Goal: Information Seeking & Learning: Learn about a topic

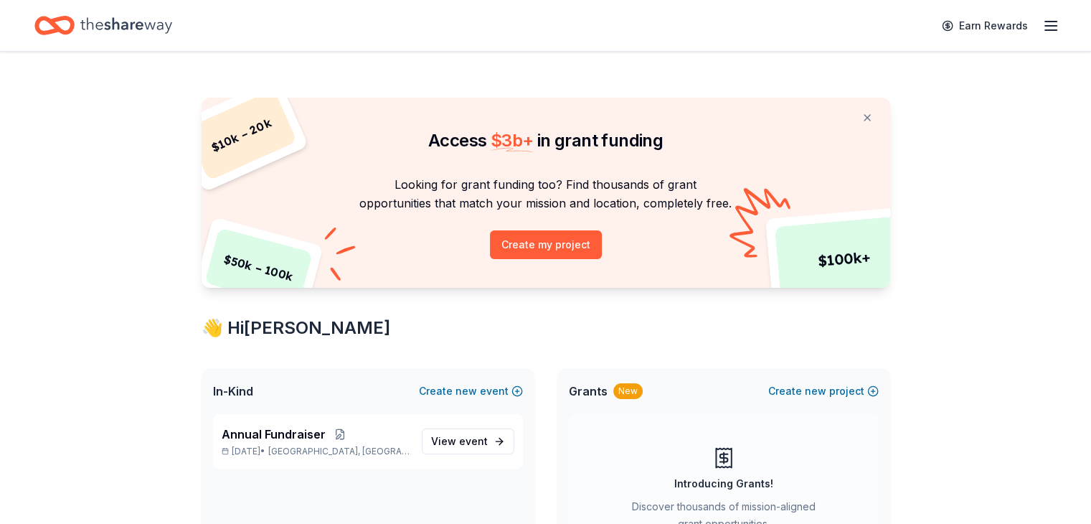
click at [1042, 18] on icon "button" at bounding box center [1050, 25] width 17 height 17
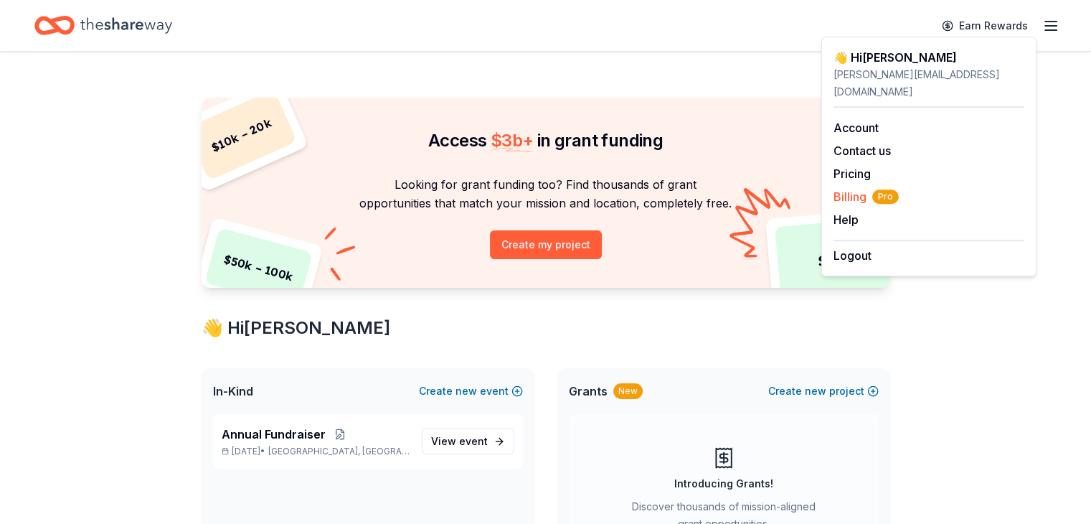
click at [838, 188] on span "Billing Pro" at bounding box center [865, 196] width 65 height 17
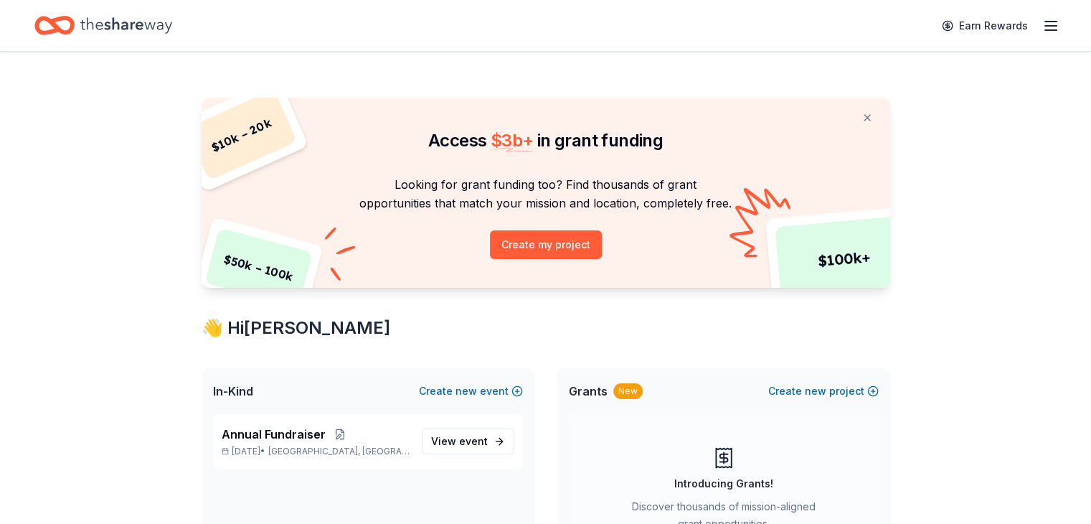
click at [1042, 28] on icon "button" at bounding box center [1050, 25] width 17 height 17
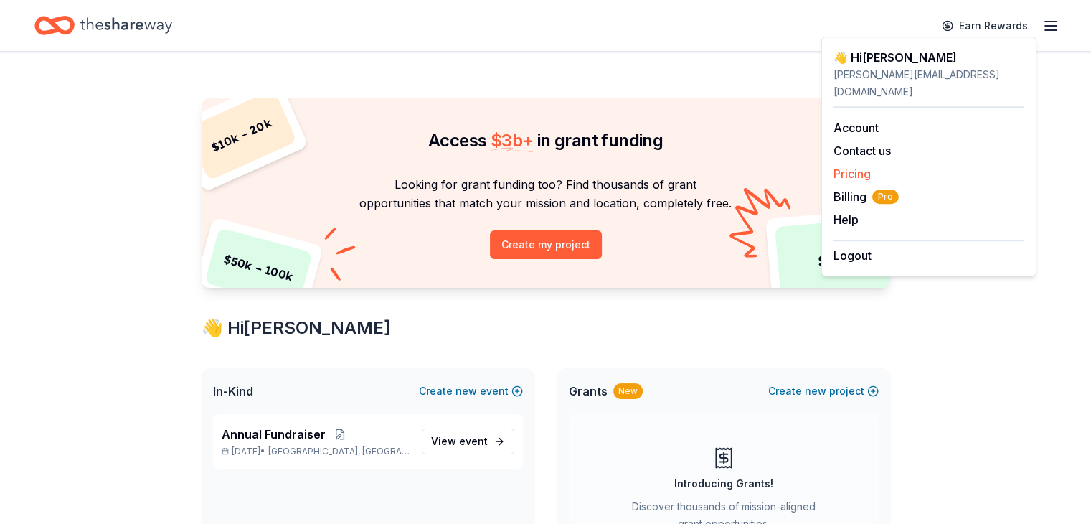
click at [861, 166] on link "Pricing" at bounding box center [851, 173] width 37 height 14
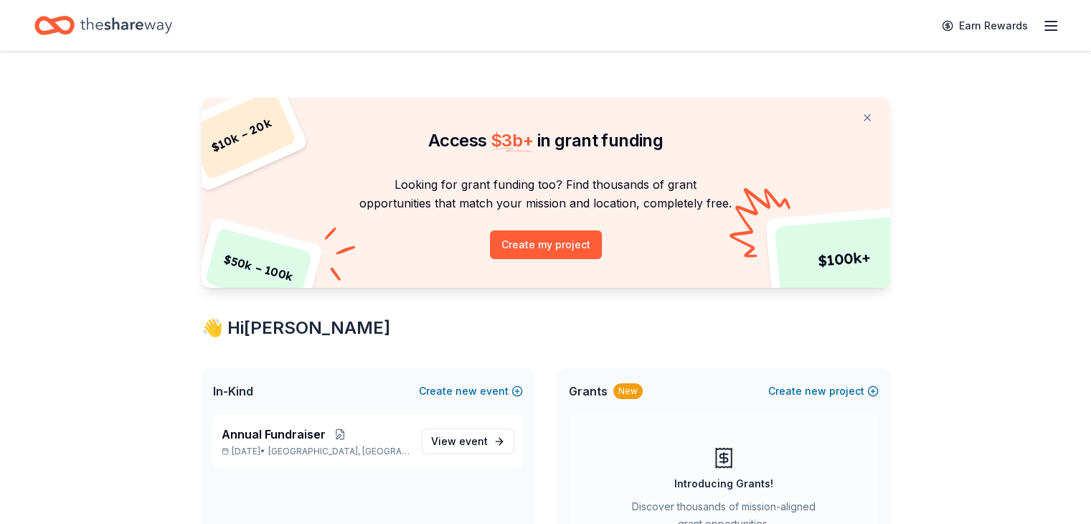
click at [1042, 20] on icon "button" at bounding box center [1050, 25] width 17 height 17
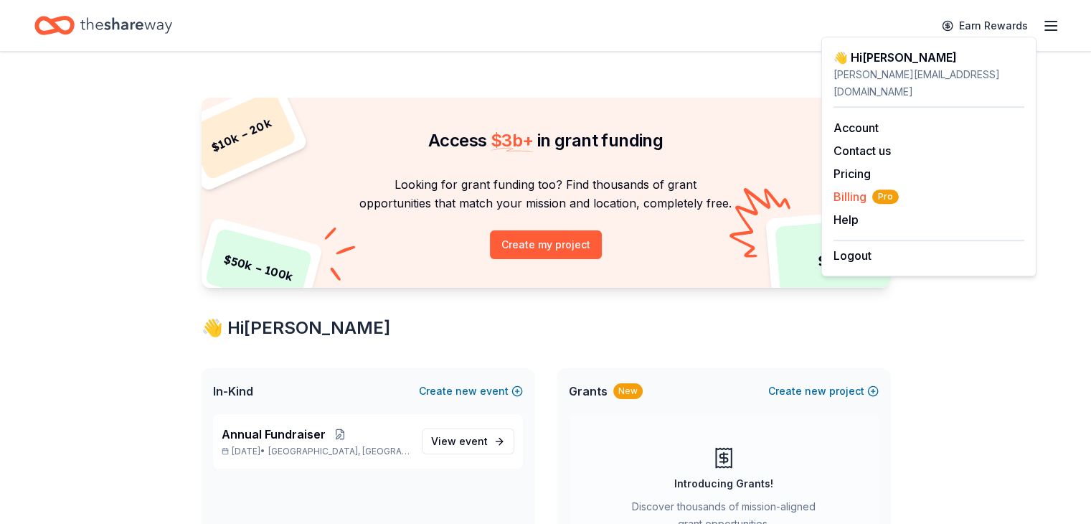
click at [852, 188] on span "Billing Pro" at bounding box center [865, 196] width 65 height 17
